Goal: Navigation & Orientation: Find specific page/section

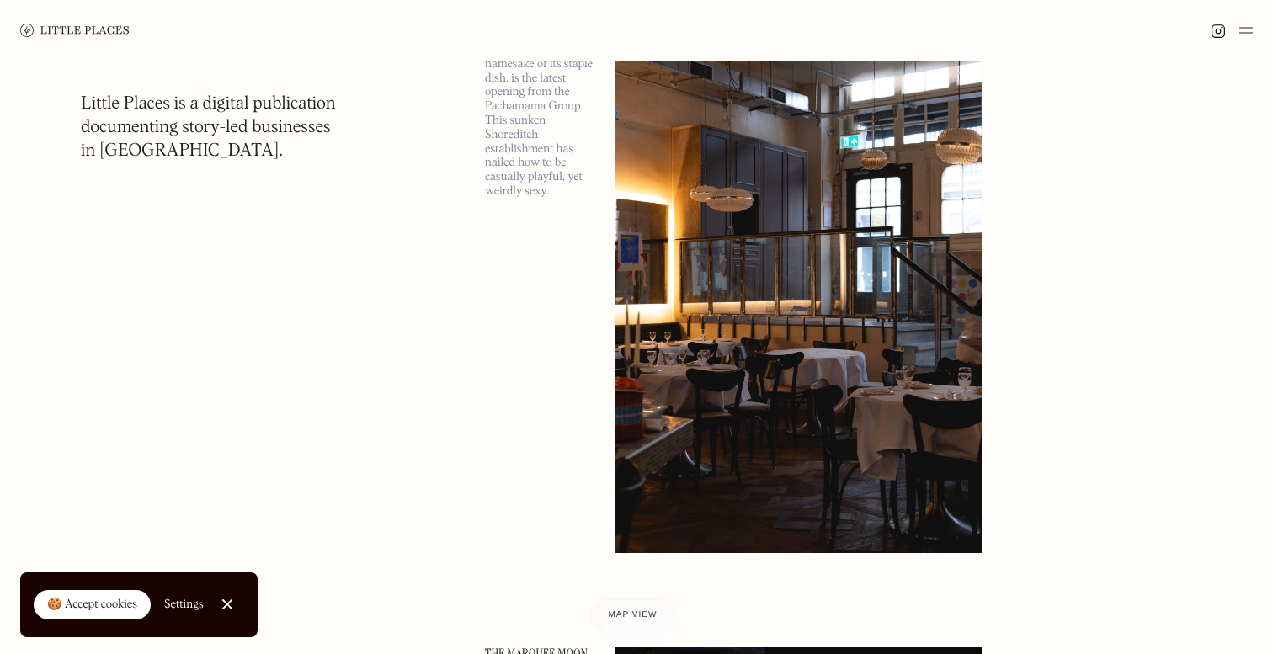
scroll to position [131, 0]
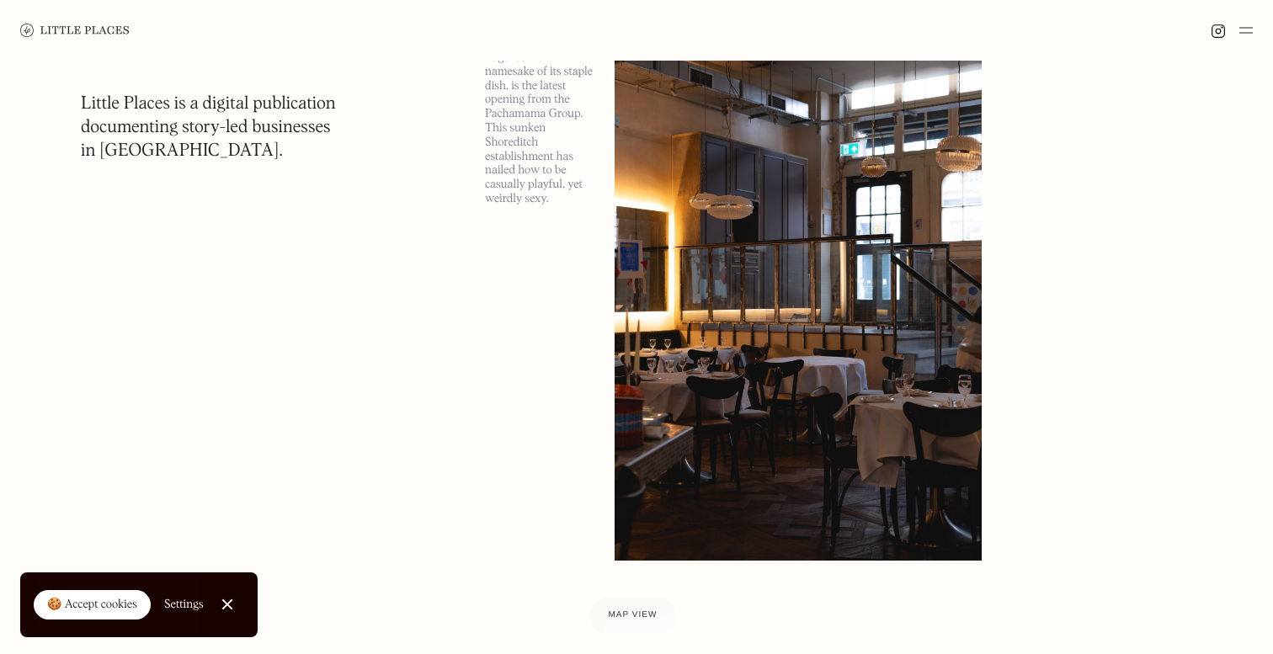
click at [228, 615] on link "Close Cookie Popup" at bounding box center [227, 605] width 34 height 34
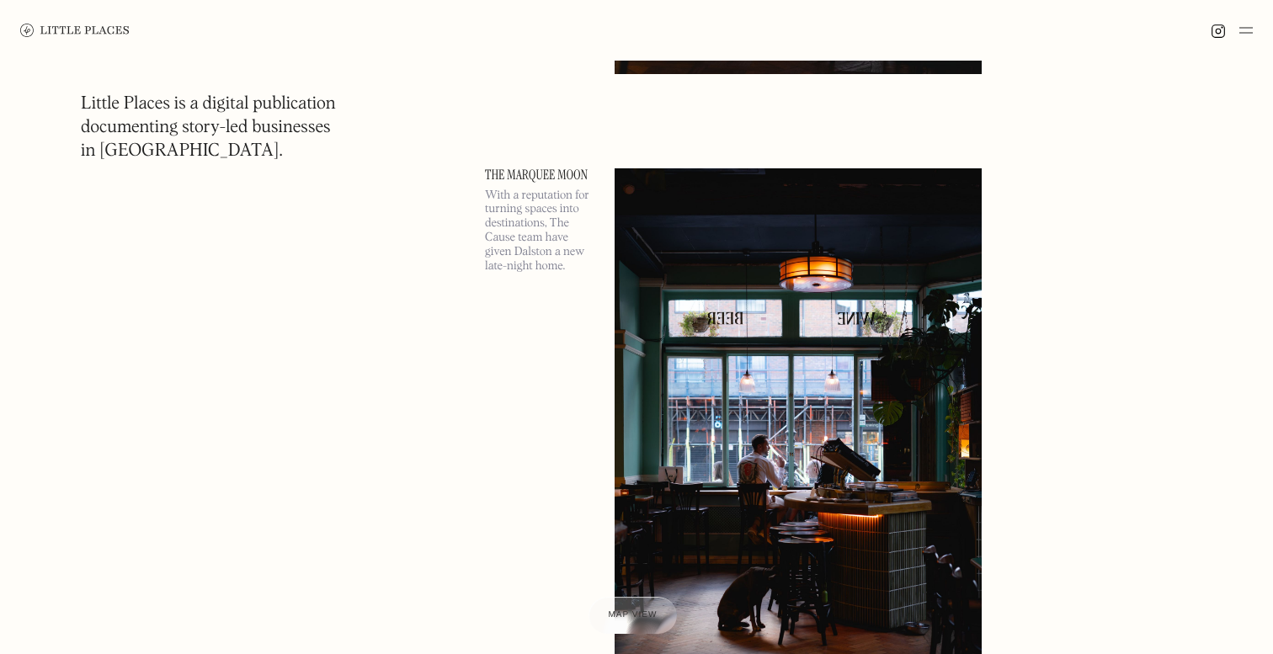
scroll to position [445, 0]
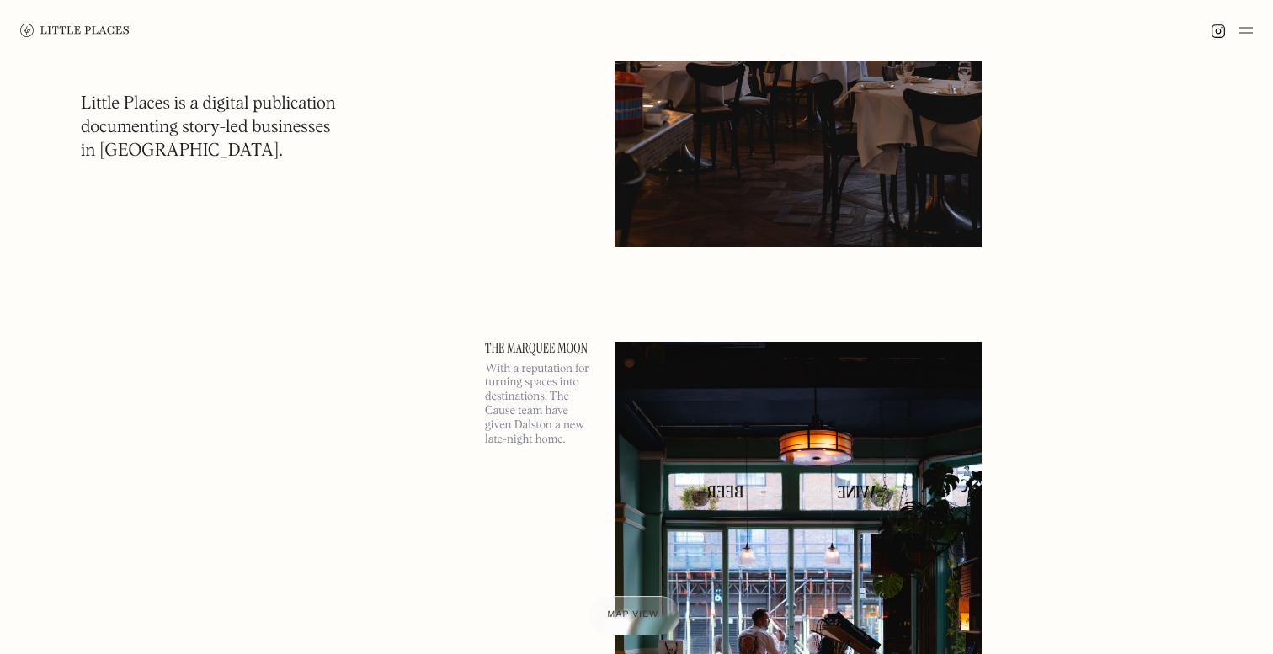
click at [628, 618] on span "Map view" at bounding box center [632, 615] width 51 height 10
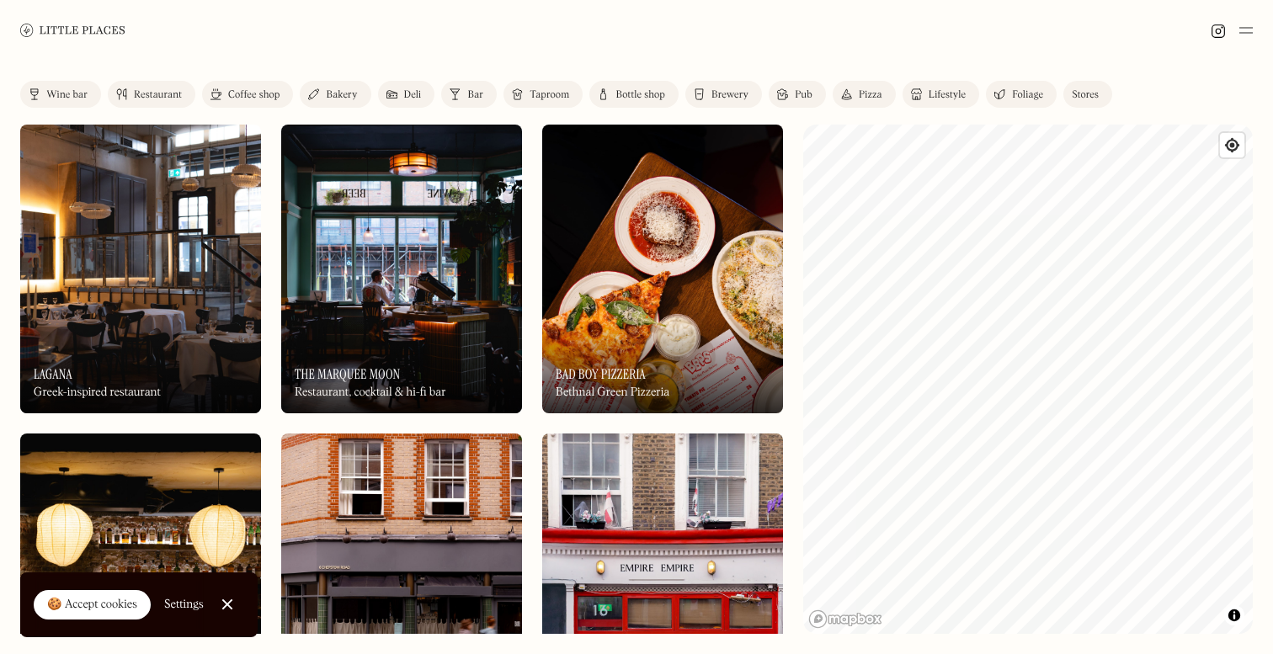
click at [785, 653] on html "Places Map Store About Apply 🍪 Accept cookies Settings Close Cookie Popup Close…" at bounding box center [636, 327] width 1273 height 654
